Goal: Task Accomplishment & Management: Use online tool/utility

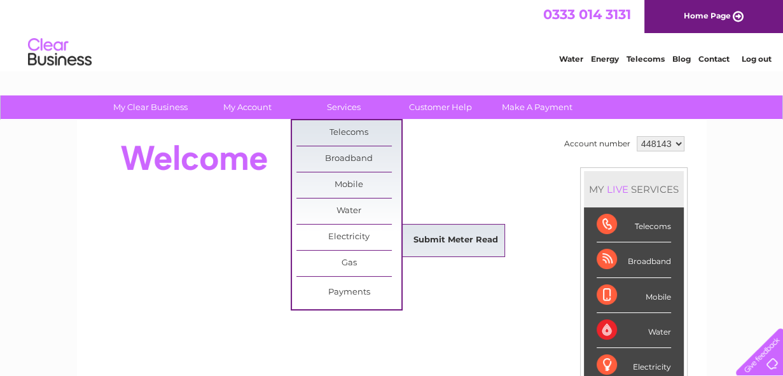
click at [428, 239] on link "Submit Meter Read" at bounding box center [455, 240] width 105 height 25
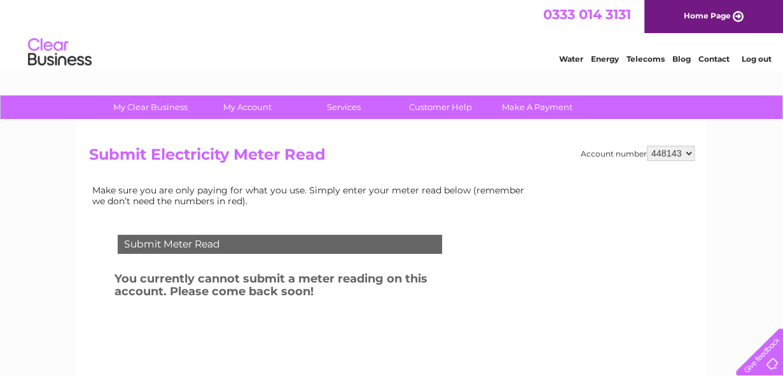
click at [317, 239] on div "Submit Meter Read" at bounding box center [280, 244] width 324 height 19
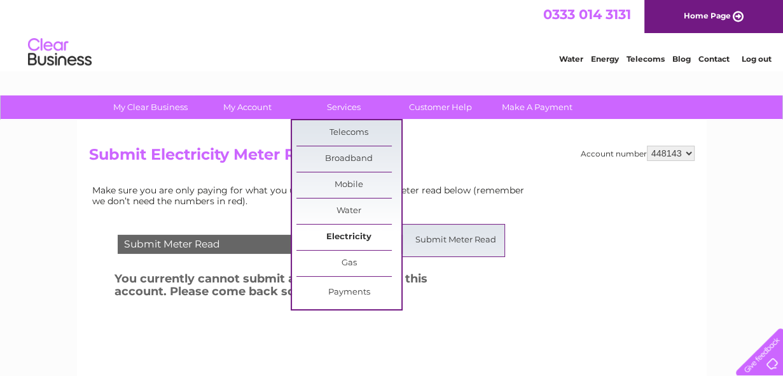
click at [370, 232] on link "Electricity" at bounding box center [348, 237] width 105 height 25
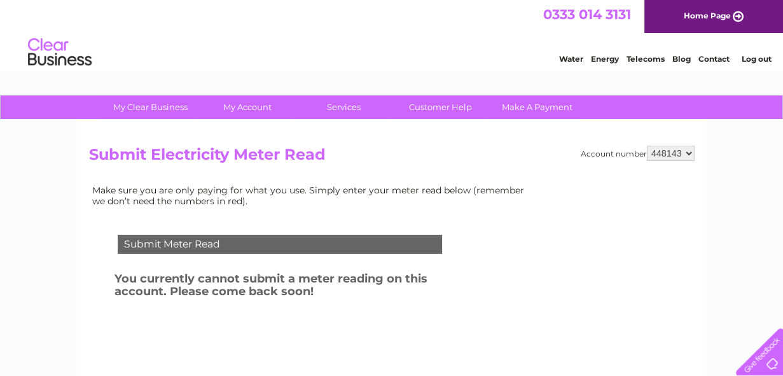
click at [757, 58] on link "Log out" at bounding box center [756, 59] width 30 height 10
